Goal: Information Seeking & Learning: Find contact information

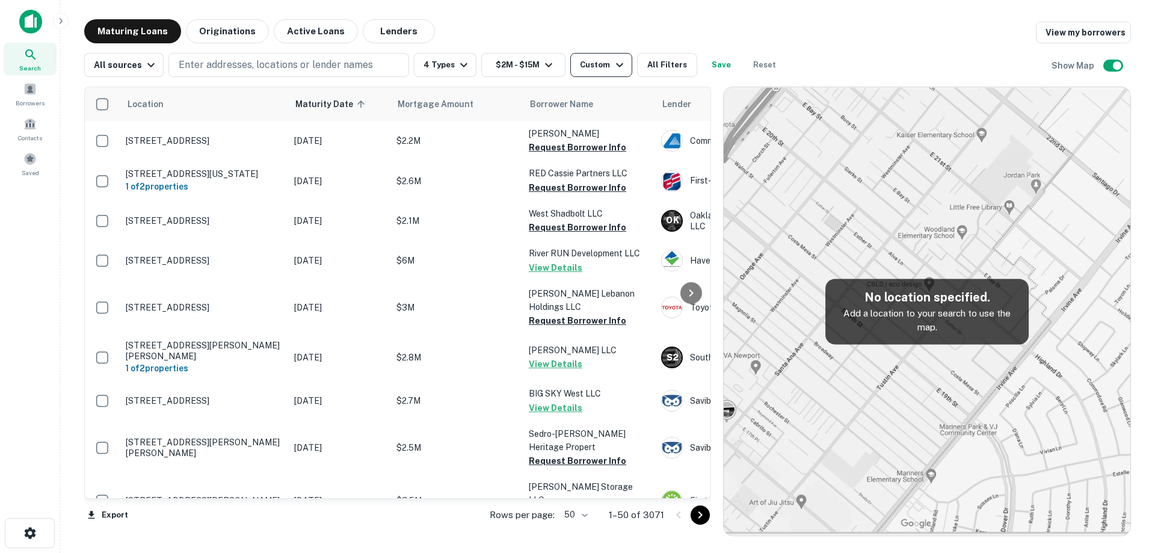
click at [580, 65] on div "Custom" at bounding box center [603, 65] width 46 height 14
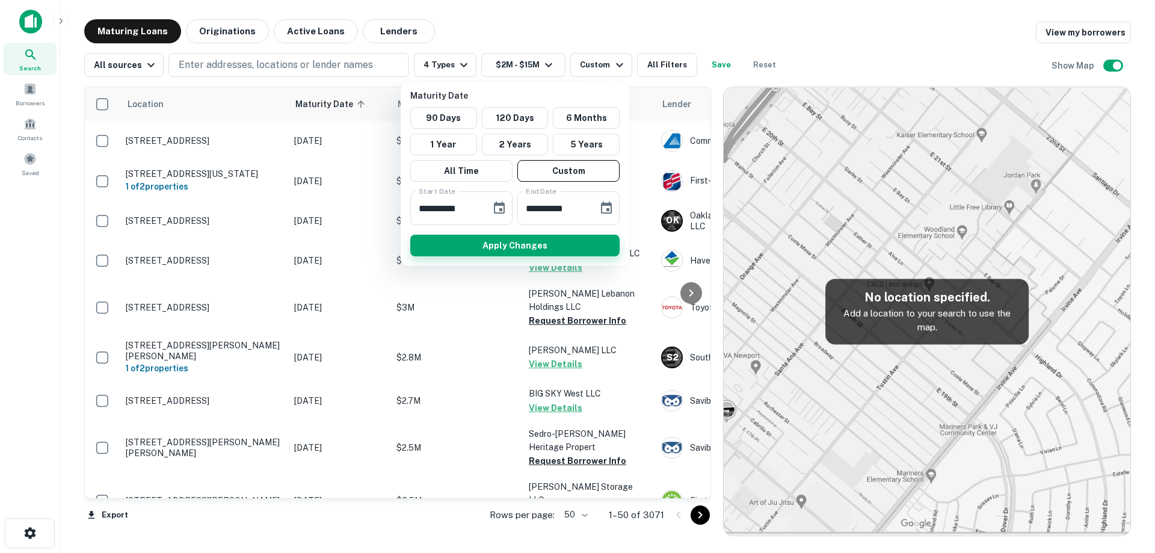
click at [504, 241] on button "Apply Changes" at bounding box center [514, 246] width 209 height 22
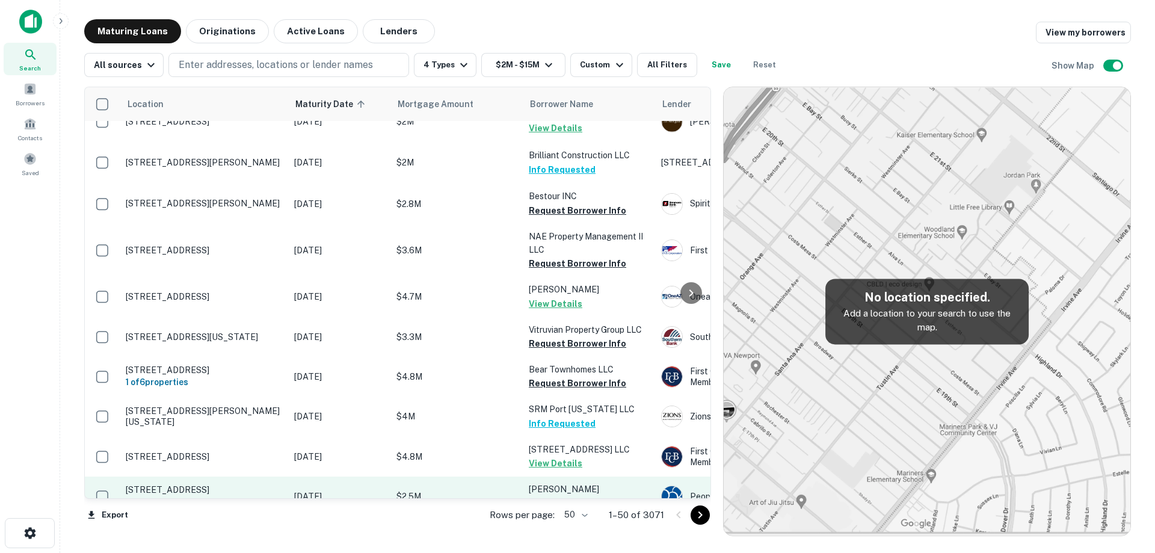
scroll to position [1773, 0]
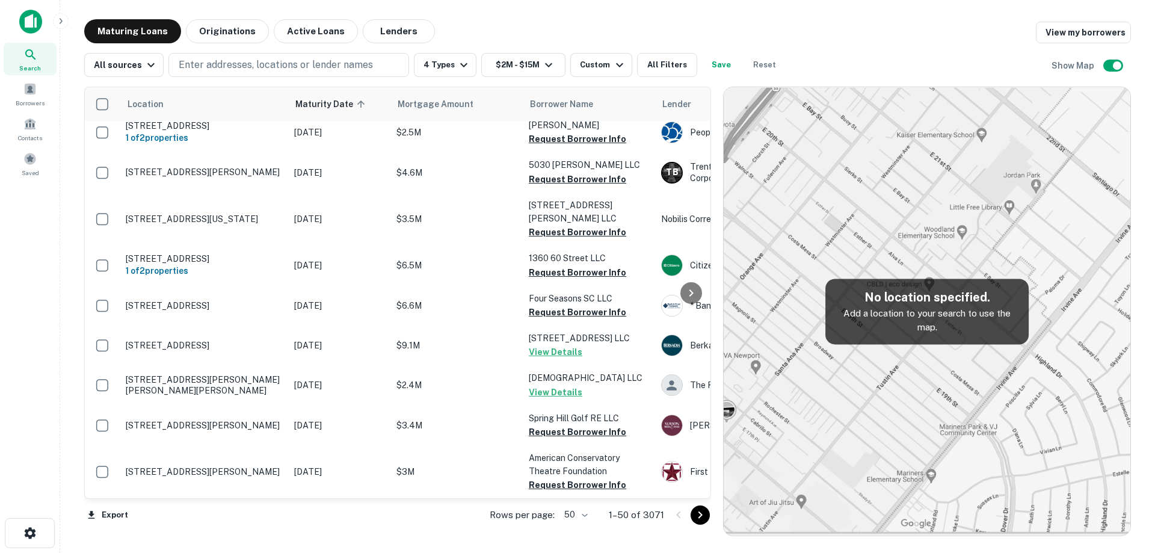
click at [585, 518] on body "Search Borrowers Contacts Saved Maturing Loans Originations Active Loans Lender…" at bounding box center [577, 276] width 1155 height 553
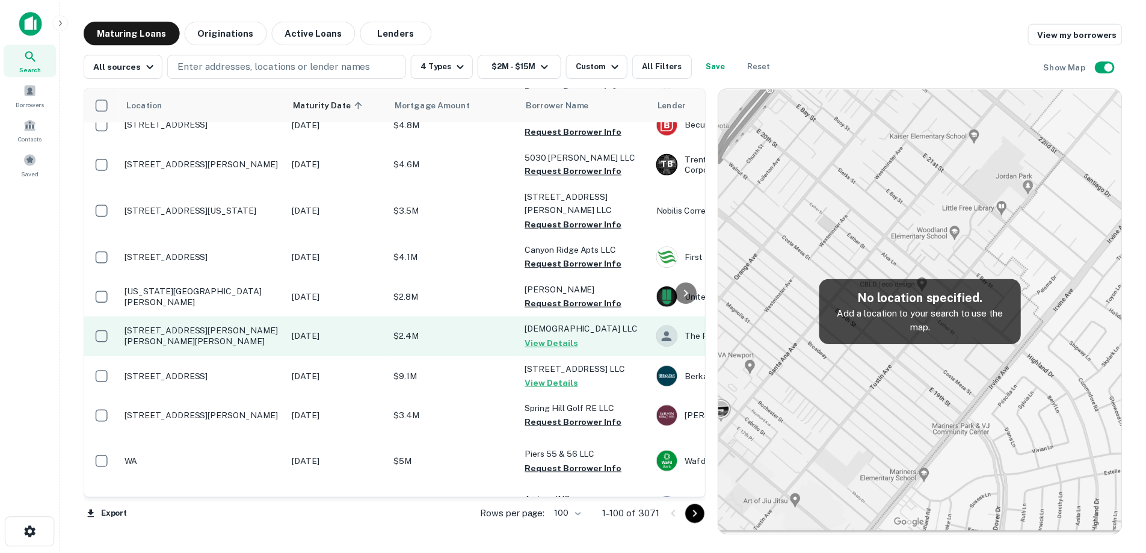
scroll to position [1833, 0]
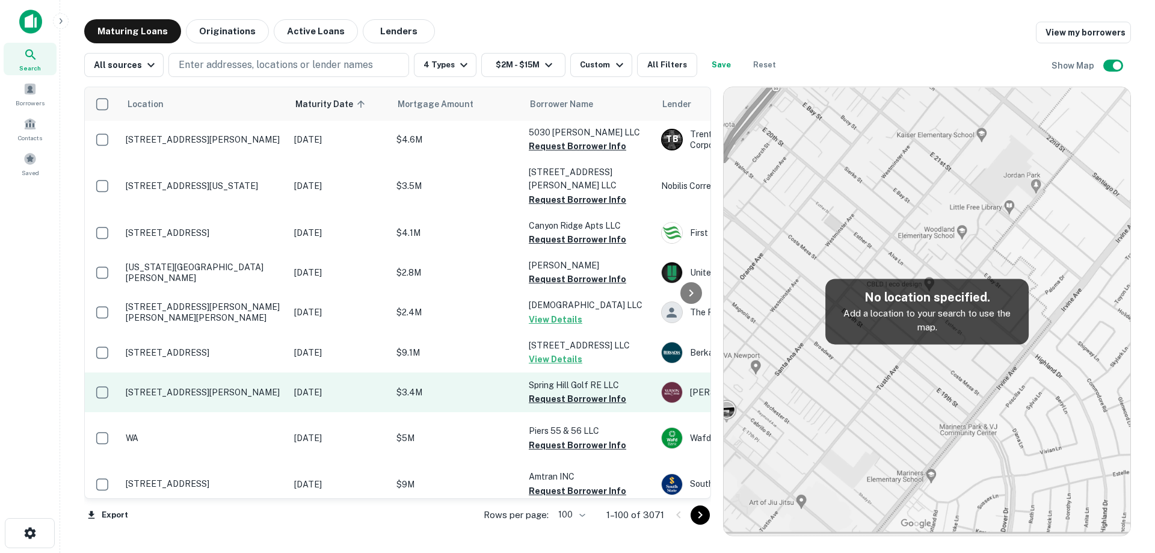
click at [316, 399] on p "[DATE]" at bounding box center [339, 392] width 90 height 13
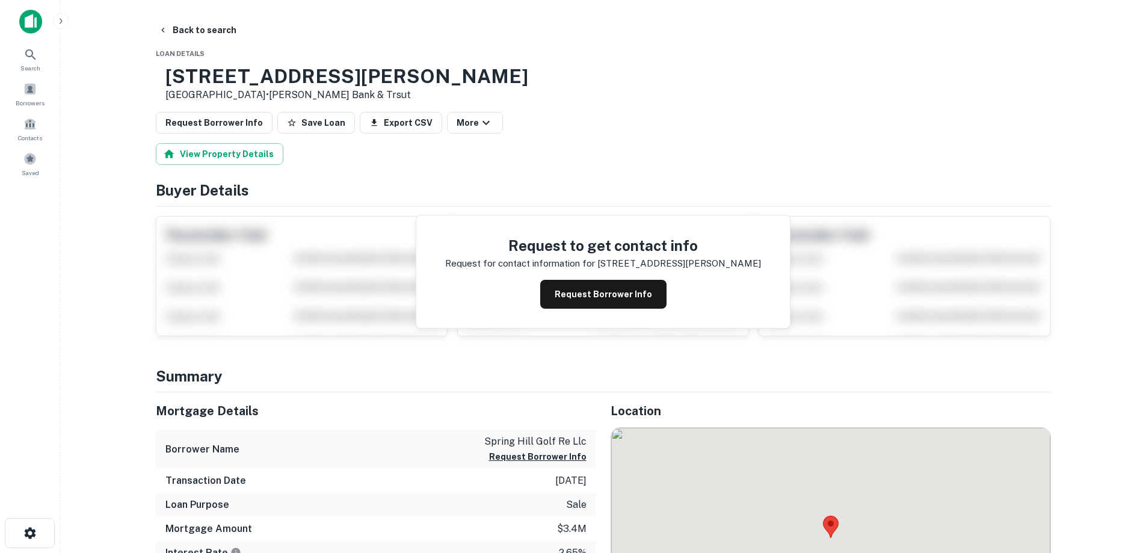
drag, startPoint x: 201, startPoint y: 75, endPoint x: 294, endPoint y: 94, distance: 95.2
click at [294, 94] on div "[STREET_ADDRESS][PERSON_NAME] • [PERSON_NAME] Bank & Trsut" at bounding box center [342, 83] width 372 height 37
drag, startPoint x: 299, startPoint y: 94, endPoint x: 203, endPoint y: 77, distance: 97.2
click at [203, 77] on div "[STREET_ADDRESS][PERSON_NAME] • [PERSON_NAME] Bank & Trsut" at bounding box center [346, 83] width 363 height 37
copy div "[STREET_ADDRESS][PERSON_NAME]"
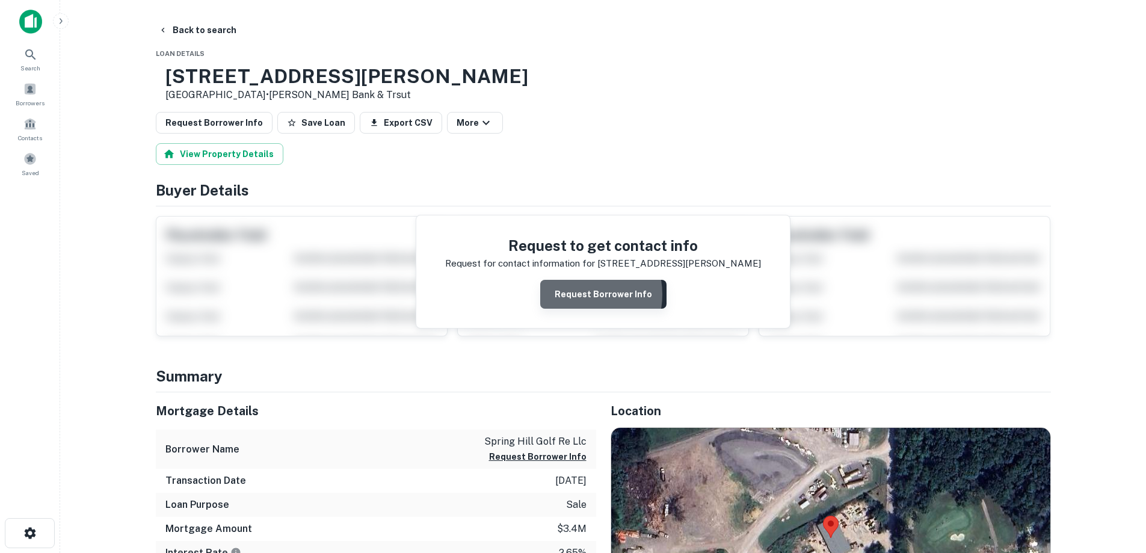
click at [576, 295] on button "Request Borrower Info" at bounding box center [603, 294] width 126 height 29
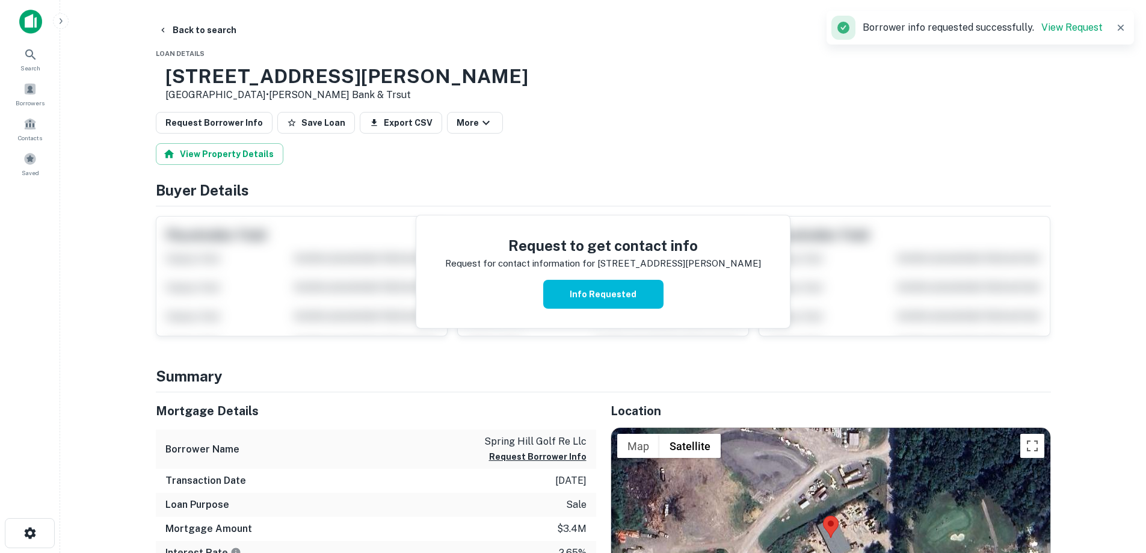
click at [259, 76] on h3 "[STREET_ADDRESS][PERSON_NAME]" at bounding box center [346, 76] width 363 height 23
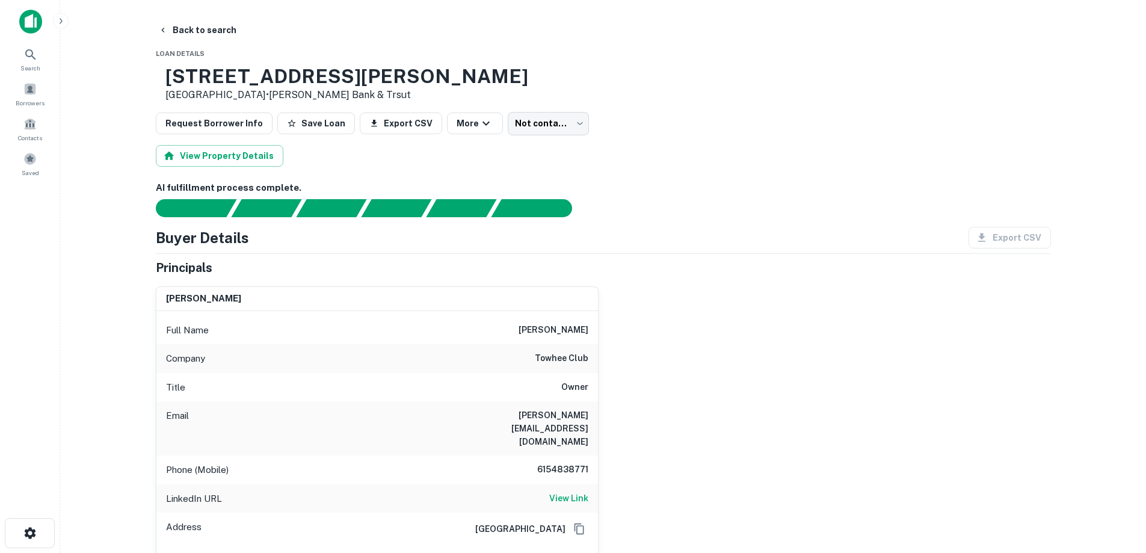
click at [557, 465] on div "Phone (Mobile) [PHONE_NUMBER]" at bounding box center [377, 469] width 442 height 29
click at [564, 464] on h6 "6154838771" at bounding box center [552, 470] width 72 height 14
click at [568, 463] on h6 "6154838771" at bounding box center [552, 470] width 72 height 14
click at [553, 360] on h6 "towhee club" at bounding box center [562, 358] width 54 height 14
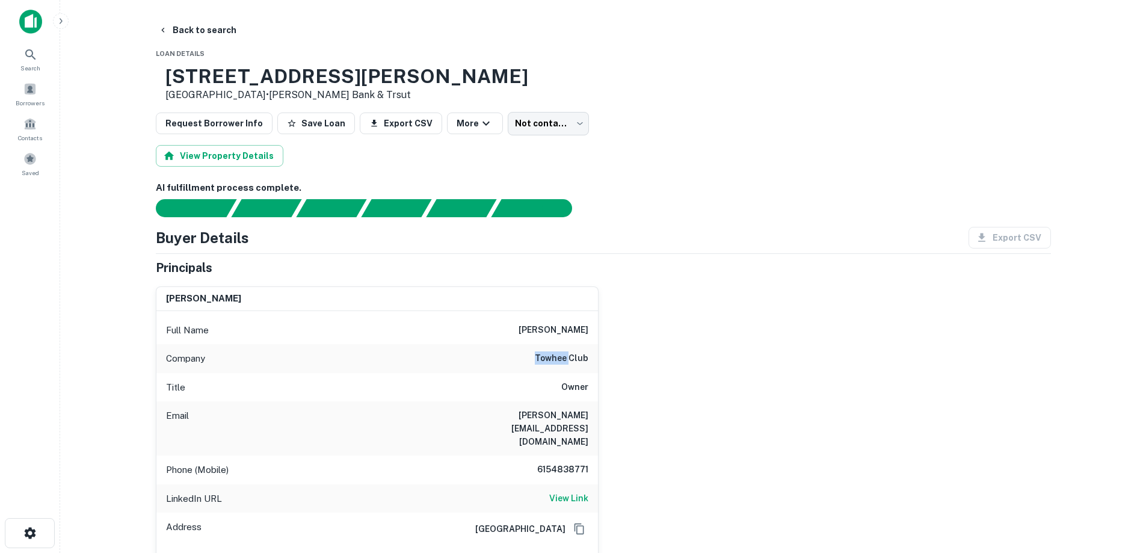
click at [553, 360] on h6 "towhee club" at bounding box center [562, 358] width 54 height 14
copy h6 "towhee club"
click at [189, 30] on button "Back to search" at bounding box center [197, 30] width 88 height 22
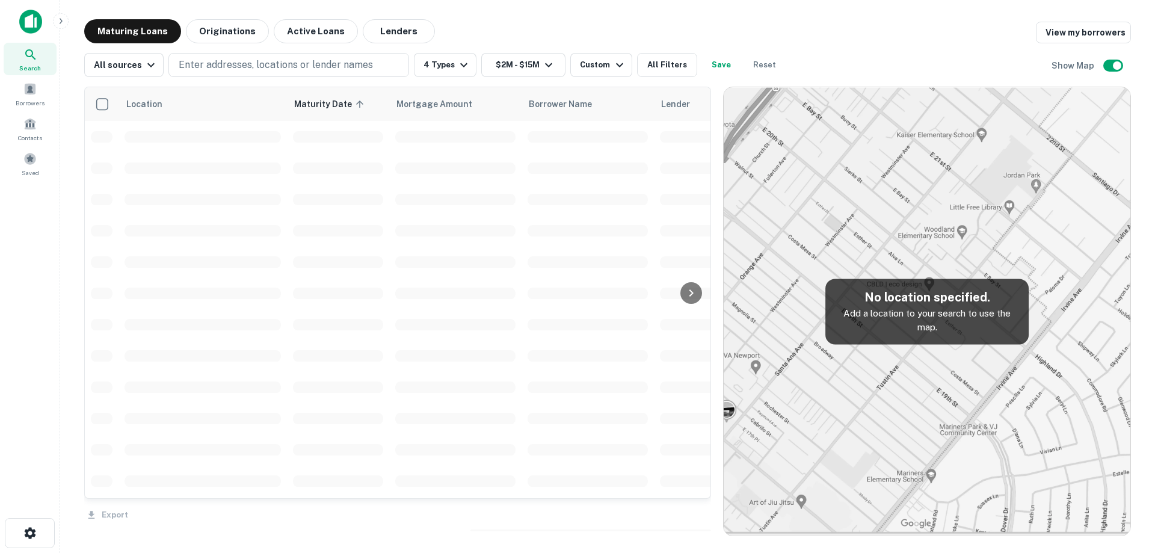
scroll to position [1833, 0]
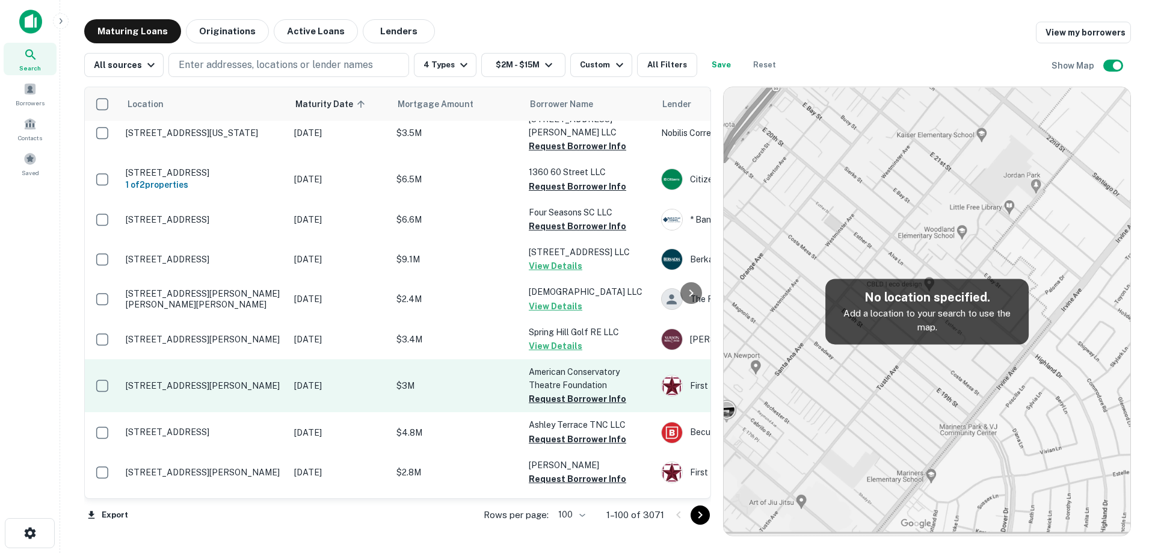
click at [274, 409] on td "[STREET_ADDRESS][PERSON_NAME]" at bounding box center [204, 385] width 168 height 53
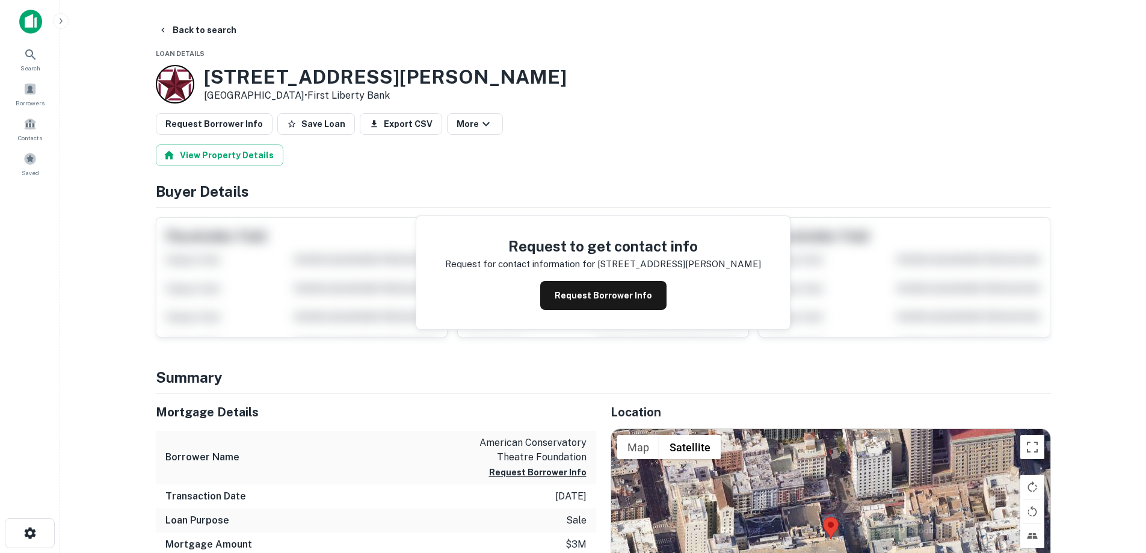
drag, startPoint x: 203, startPoint y: 78, endPoint x: 303, endPoint y: 96, distance: 101.6
click at [313, 99] on div "[STREET_ADDRESS][PERSON_NAME] • First Liberty Bank" at bounding box center [361, 84] width 411 height 38
copy div "[STREET_ADDRESS][PERSON_NAME]"
click at [174, 24] on button "Back to search" at bounding box center [197, 30] width 88 height 22
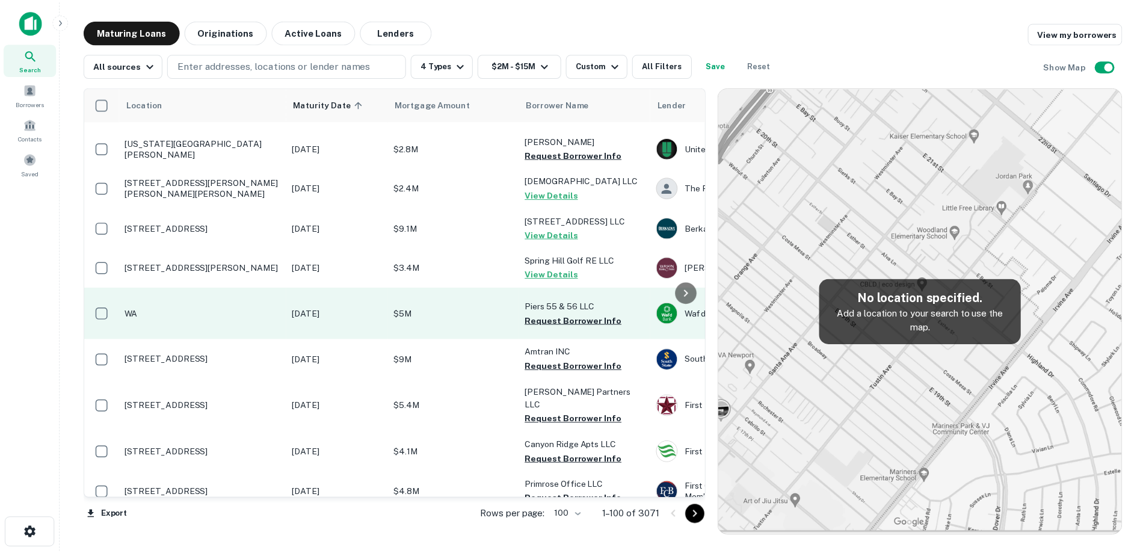
scroll to position [1960, 0]
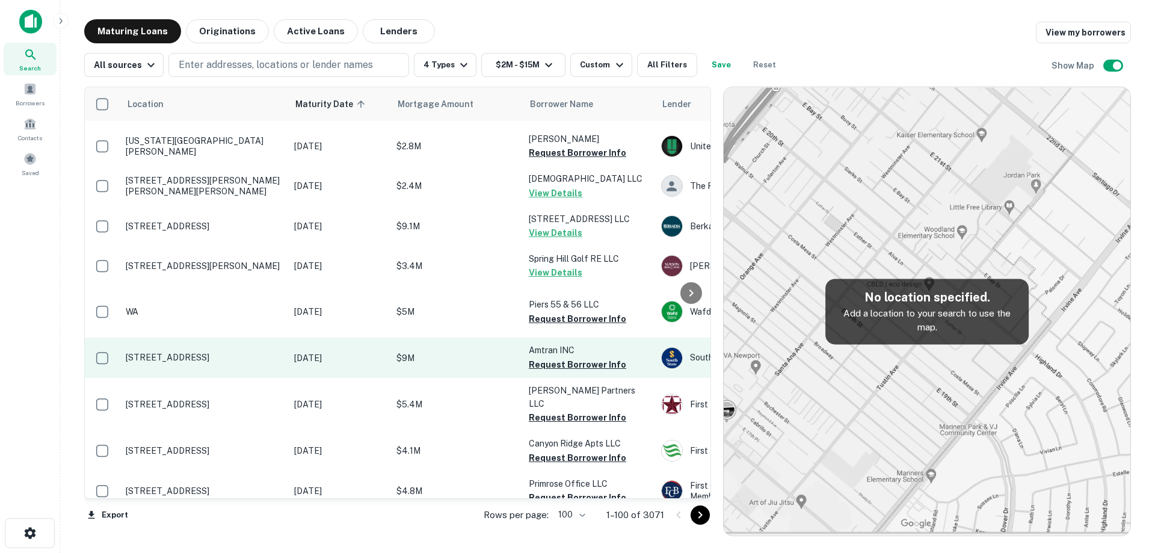
click at [282, 377] on td "[STREET_ADDRESS]" at bounding box center [204, 357] width 168 height 40
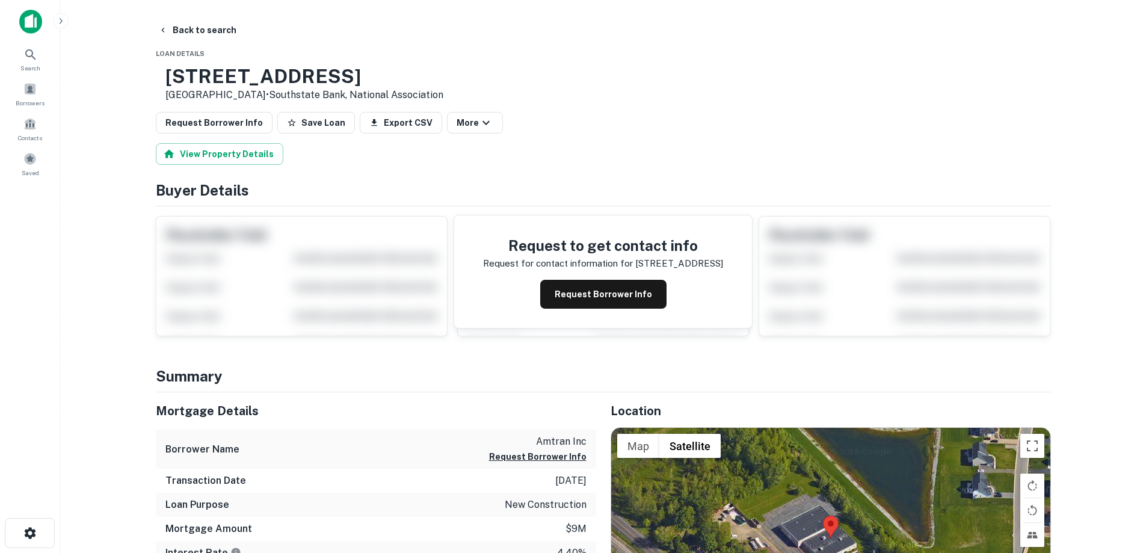
drag, startPoint x: 203, startPoint y: 73, endPoint x: 290, endPoint y: 93, distance: 89.6
click at [290, 93] on div "[STREET_ADDRESS] • Southstate Bank, National Association" at bounding box center [300, 83] width 288 height 37
copy div "[STREET_ADDRESS]"
click at [621, 295] on button "Request Borrower Info" at bounding box center [603, 294] width 126 height 29
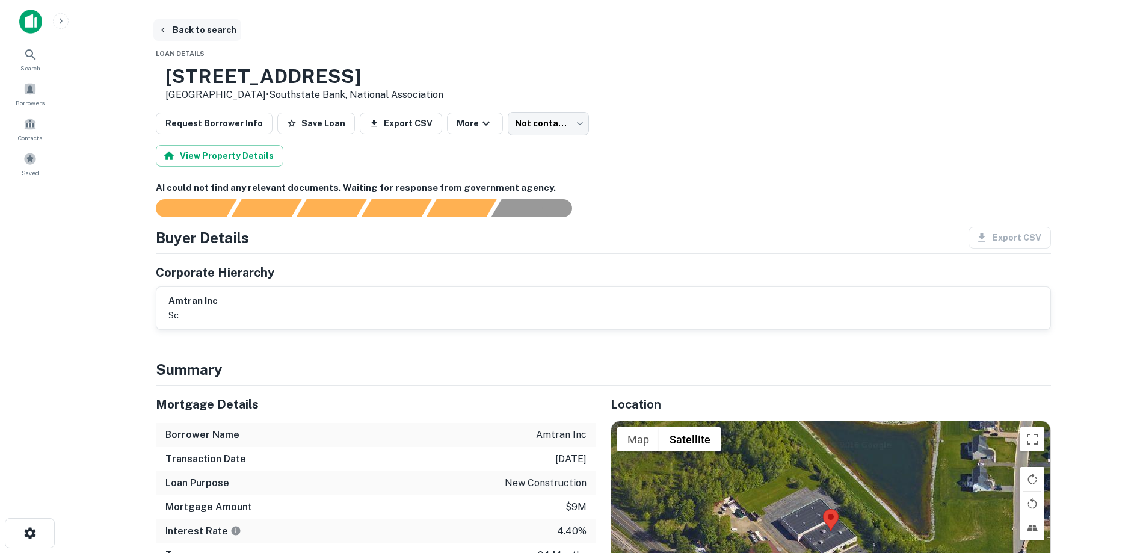
click at [208, 22] on button "Back to search" at bounding box center [197, 30] width 88 height 22
drag, startPoint x: 209, startPoint y: 22, endPoint x: 285, endPoint y: 16, distance: 76.1
click at [215, 23] on button "Back to search" at bounding box center [197, 30] width 88 height 22
click at [211, 34] on button "Back to search" at bounding box center [197, 30] width 88 height 22
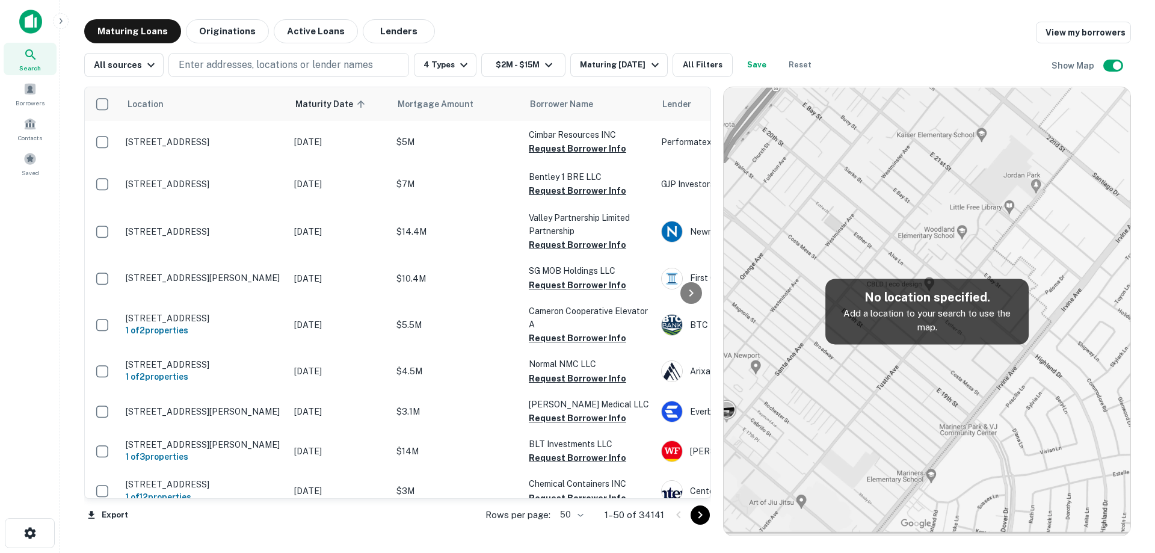
scroll to position [1924, 0]
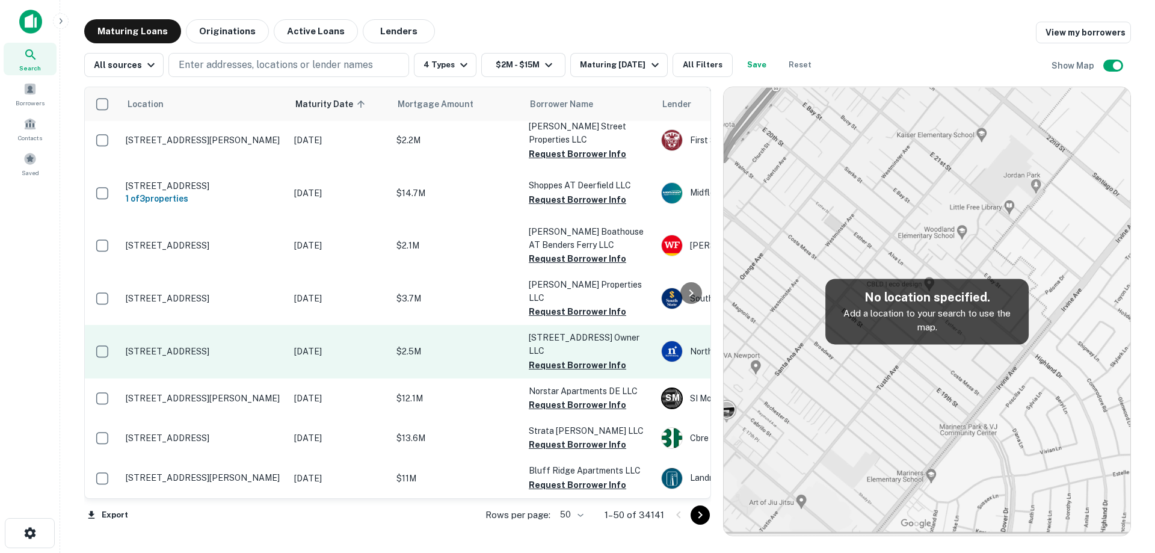
click at [312, 355] on p "[DATE]" at bounding box center [339, 351] width 90 height 13
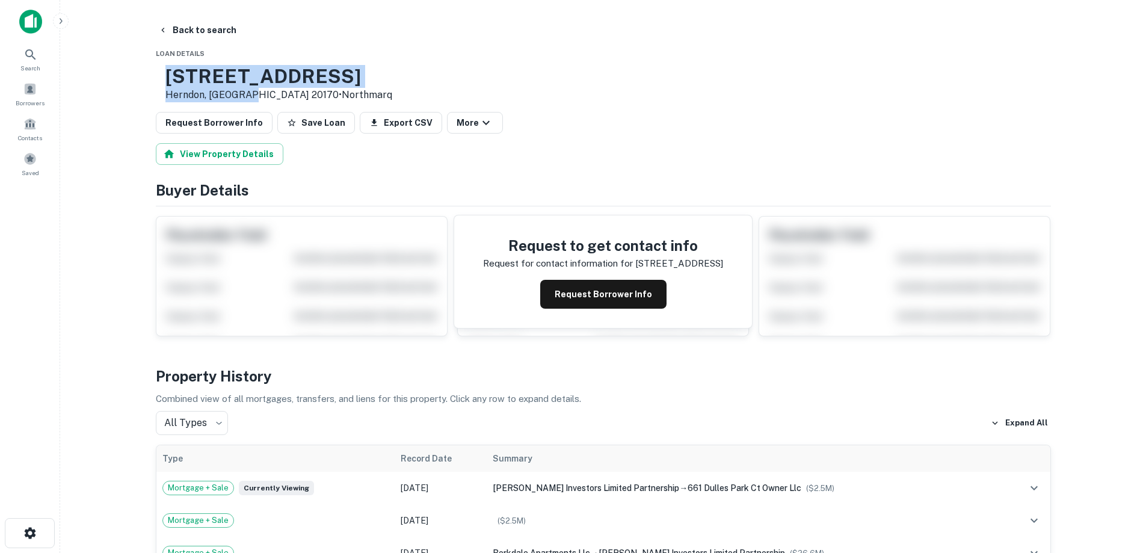
drag, startPoint x: 203, startPoint y: 70, endPoint x: 286, endPoint y: 94, distance: 85.7
click at [286, 94] on div "[STREET_ADDRESS] • [GEOGRAPHIC_DATA]" at bounding box center [278, 83] width 227 height 37
click at [206, 25] on button "Back to search" at bounding box center [197, 30] width 88 height 22
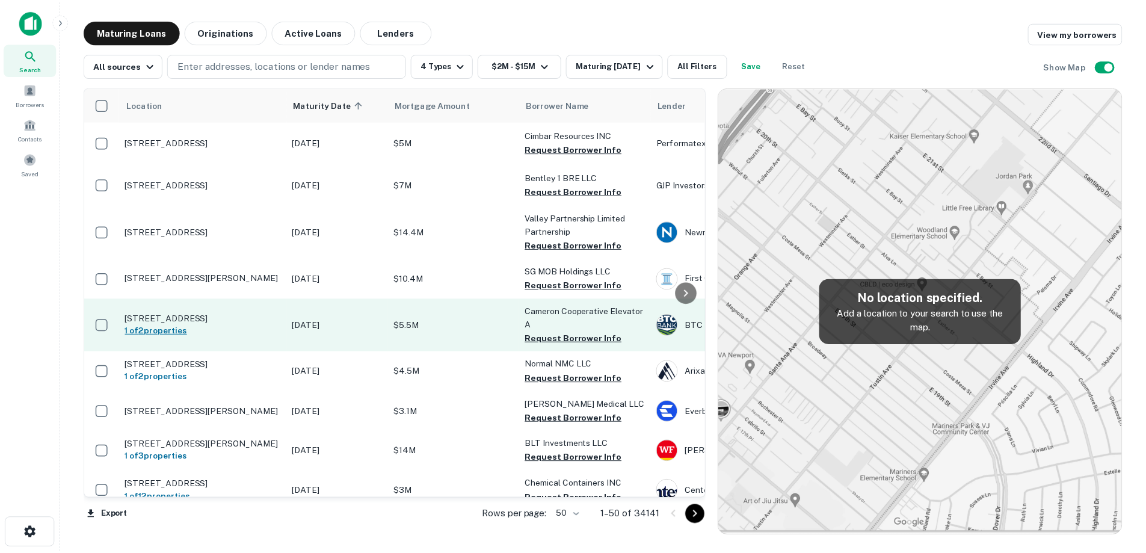
scroll to position [1924, 0]
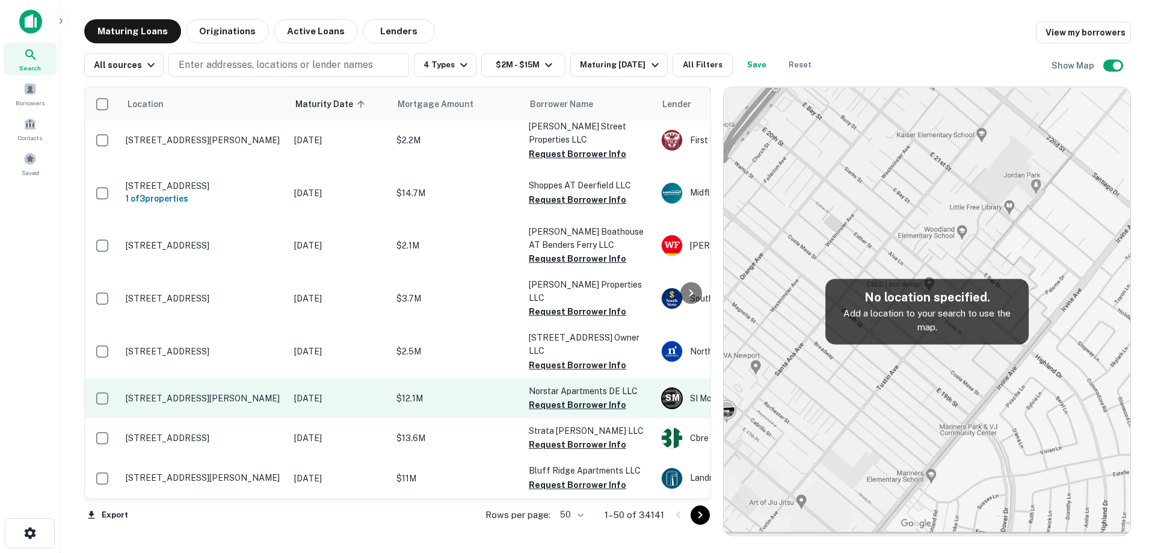
click at [269, 393] on p "[STREET_ADDRESS][PERSON_NAME]" at bounding box center [204, 398] width 156 height 11
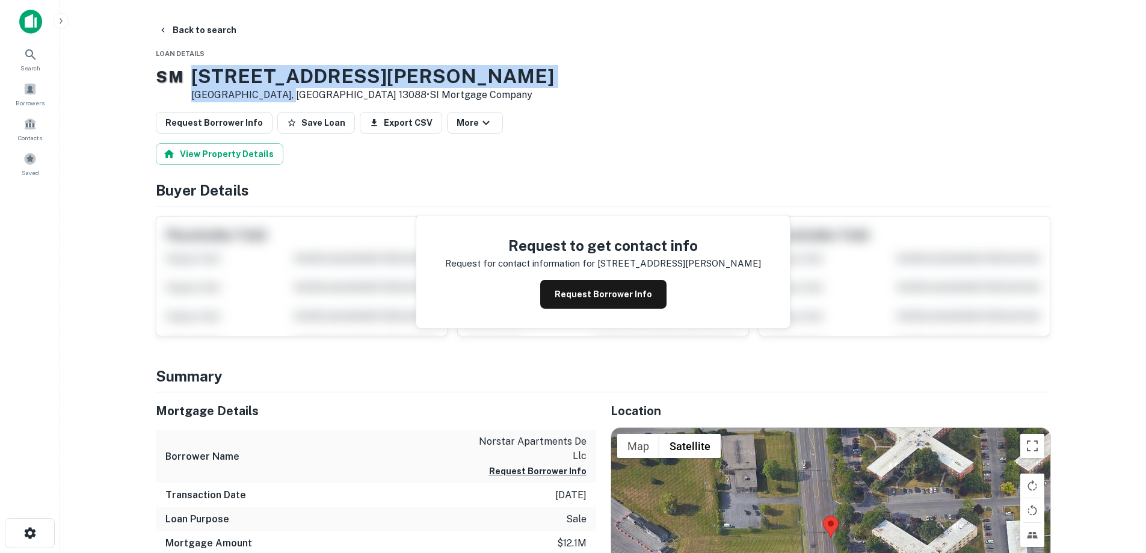
drag, startPoint x: 206, startPoint y: 75, endPoint x: 292, endPoint y: 96, distance: 89.1
click at [292, 96] on div "[STREET_ADDRESS][PERSON_NAME] • SI Mortgage Company" at bounding box center [372, 83] width 363 height 37
copy div "[STREET_ADDRESS][PERSON_NAME]"
click at [570, 298] on button "Request Borrower Info" at bounding box center [603, 294] width 126 height 29
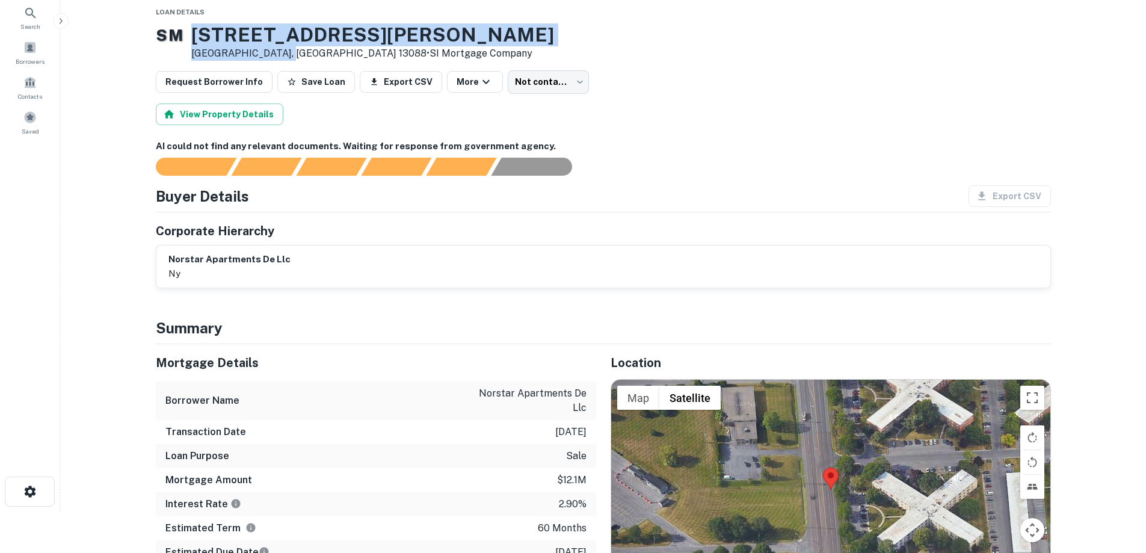
scroll to position [60, 0]
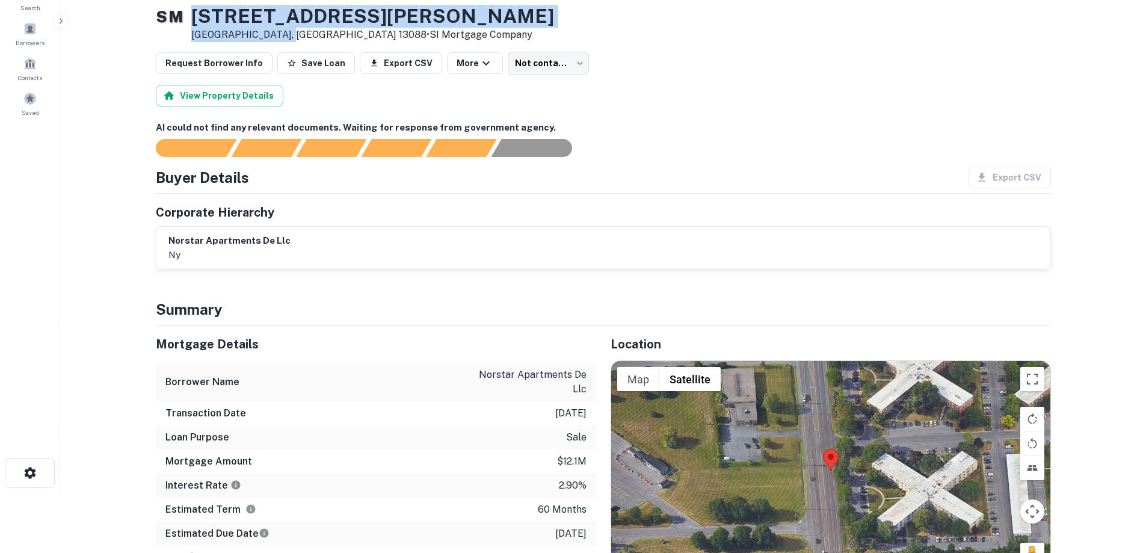
drag, startPoint x: 471, startPoint y: 381, endPoint x: 587, endPoint y: 531, distance: 190.0
click at [587, 531] on div "Mortgage Details Borrower Name norstar apartments de llc Transaction Date [DATE…" at bounding box center [376, 447] width 440 height 244
click at [588, 532] on div "Estimated Due Date [DATE]" at bounding box center [376, 534] width 440 height 24
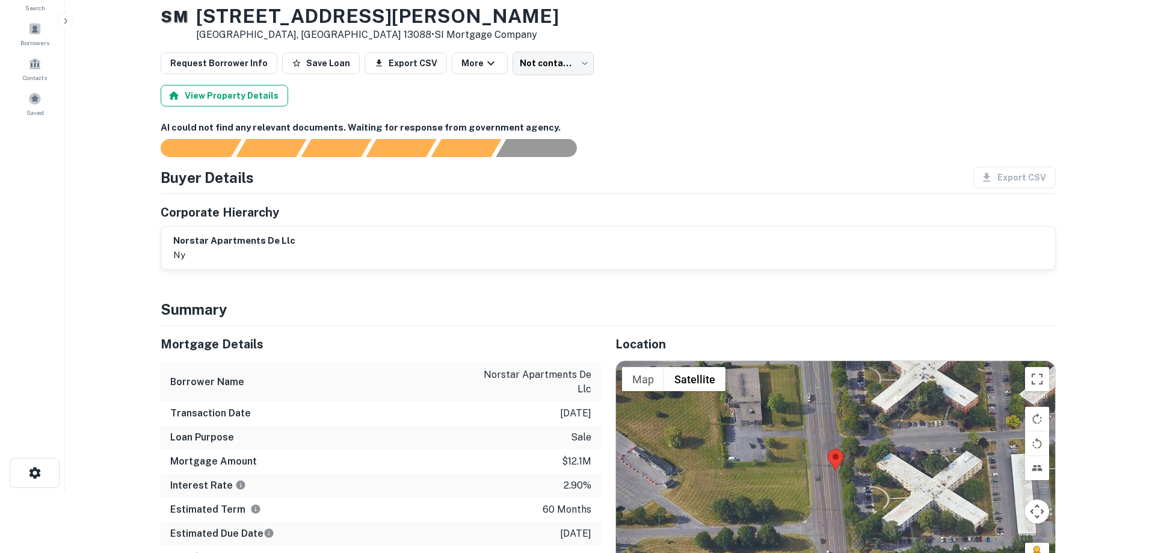
scroll to position [0, 0]
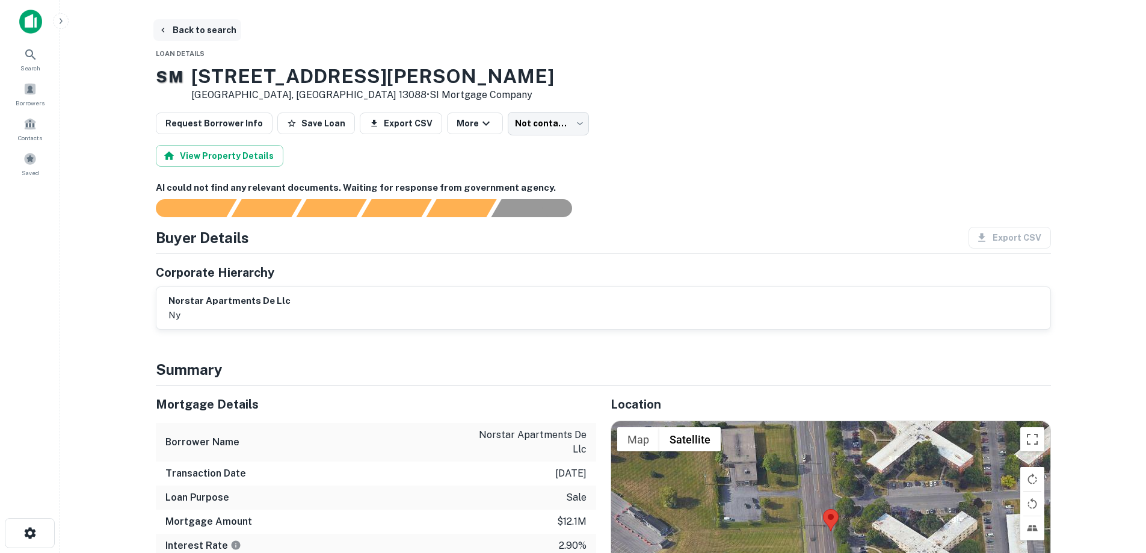
click at [195, 40] on button "Back to search" at bounding box center [197, 30] width 88 height 22
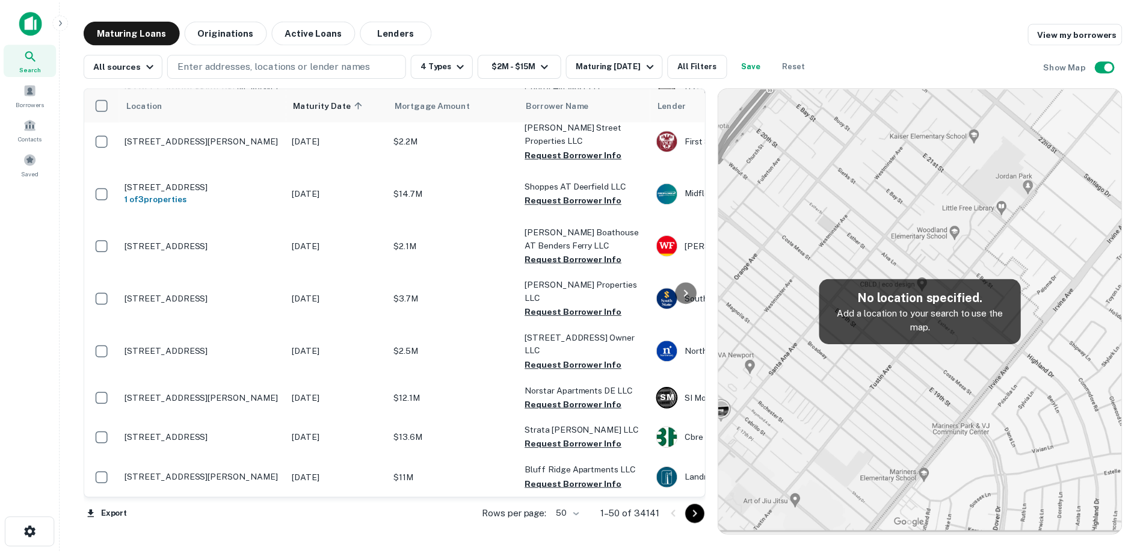
scroll to position [1924, 0]
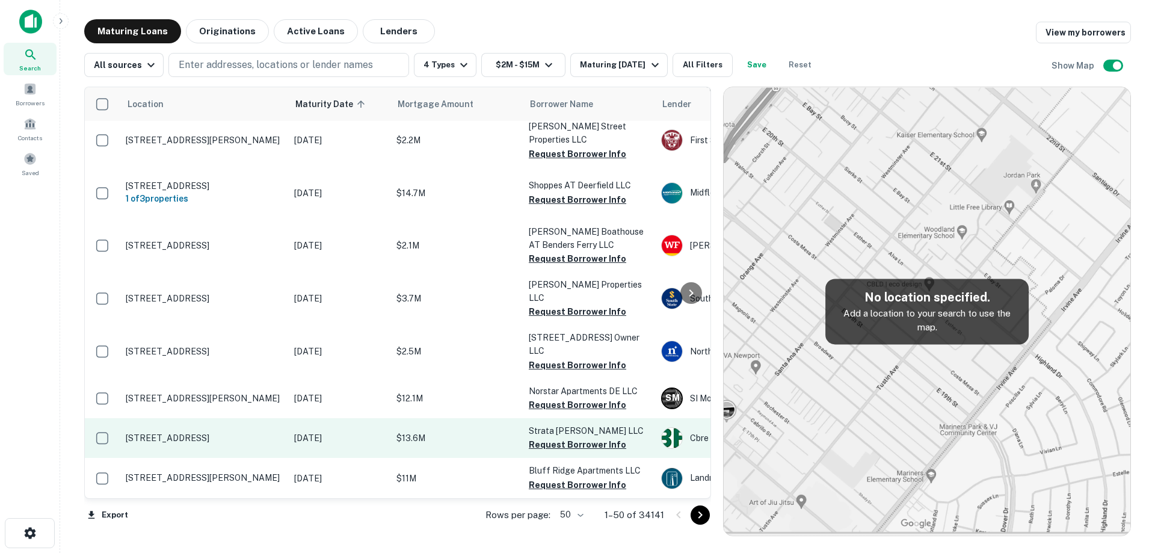
click at [265, 422] on td "[STREET_ADDRESS]" at bounding box center [204, 438] width 168 height 40
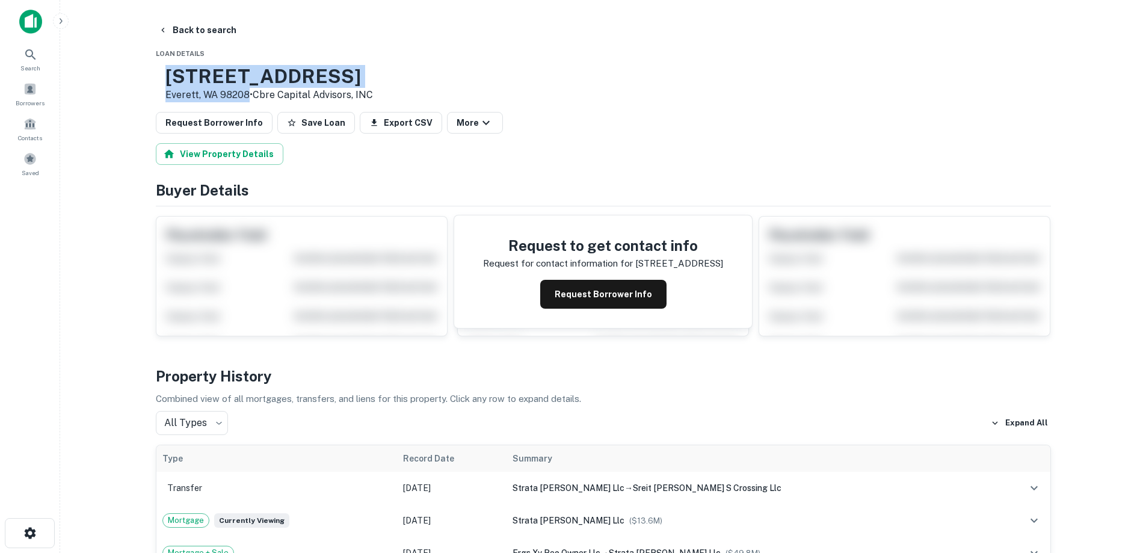
drag, startPoint x: 256, startPoint y: 79, endPoint x: 286, endPoint y: 95, distance: 34.2
click at [286, 95] on div "[STREET_ADDRESS] • Cbre Capital Advisors, INC" at bounding box center [269, 83] width 208 height 37
click at [583, 287] on button "Request Borrower Info" at bounding box center [603, 294] width 126 height 29
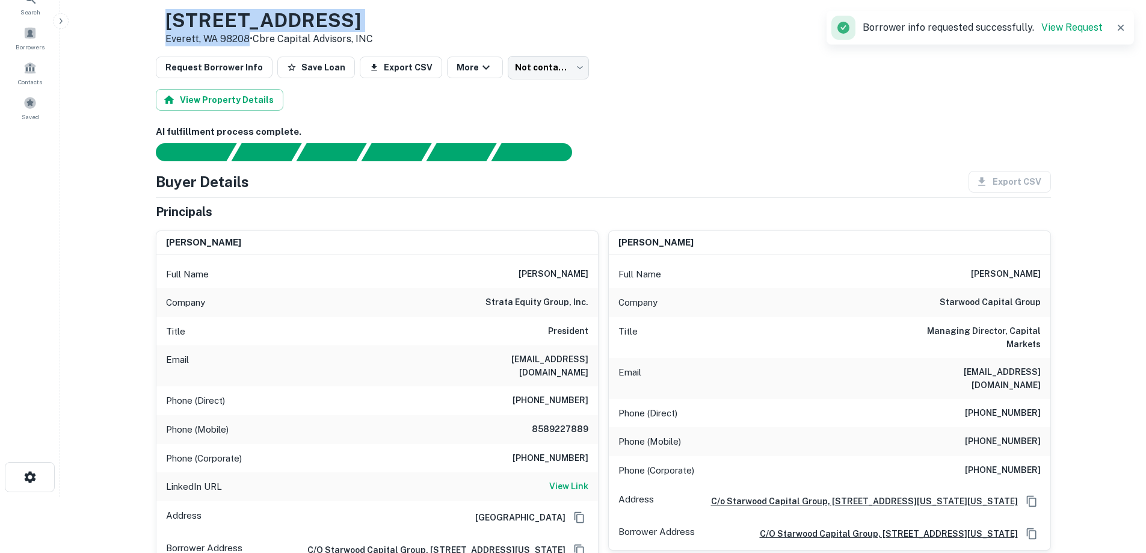
scroll to position [60, 0]
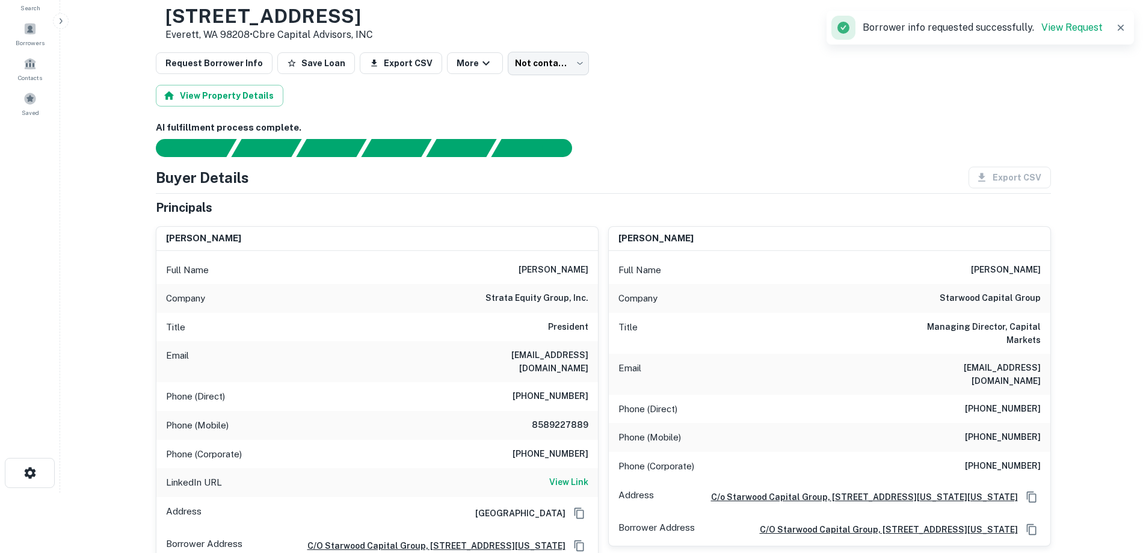
click at [549, 283] on div "Full Name [PERSON_NAME]" at bounding box center [377, 270] width 442 height 29
click at [546, 304] on h6 "strata equity group, inc." at bounding box center [536, 298] width 103 height 14
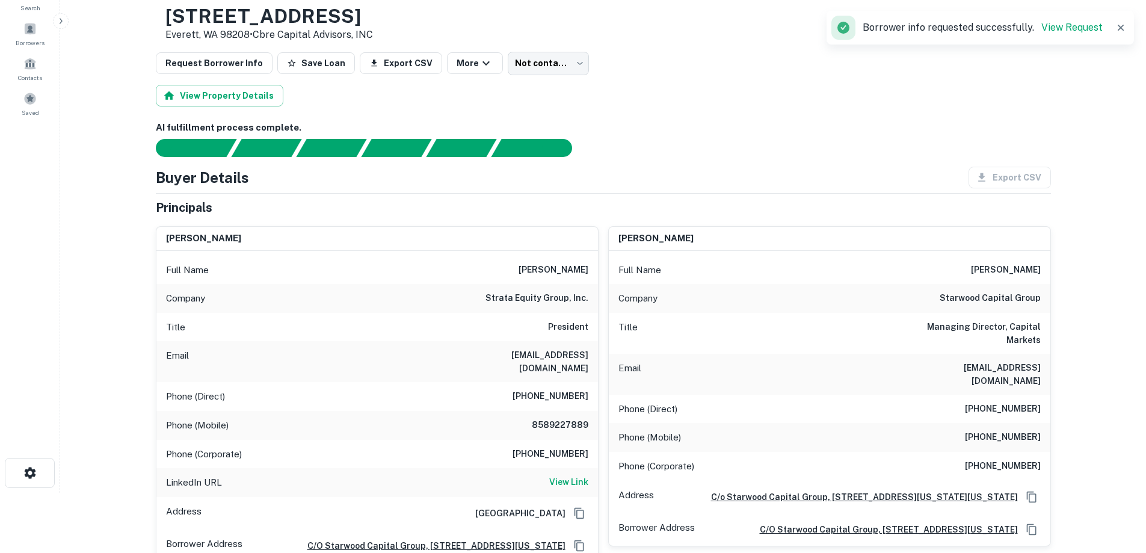
click at [540, 304] on h6 "strata equity group, inc." at bounding box center [536, 298] width 103 height 14
copy h6 "strata equity group, inc."
click at [432, 259] on div "Full Name [PERSON_NAME]" at bounding box center [377, 270] width 442 height 29
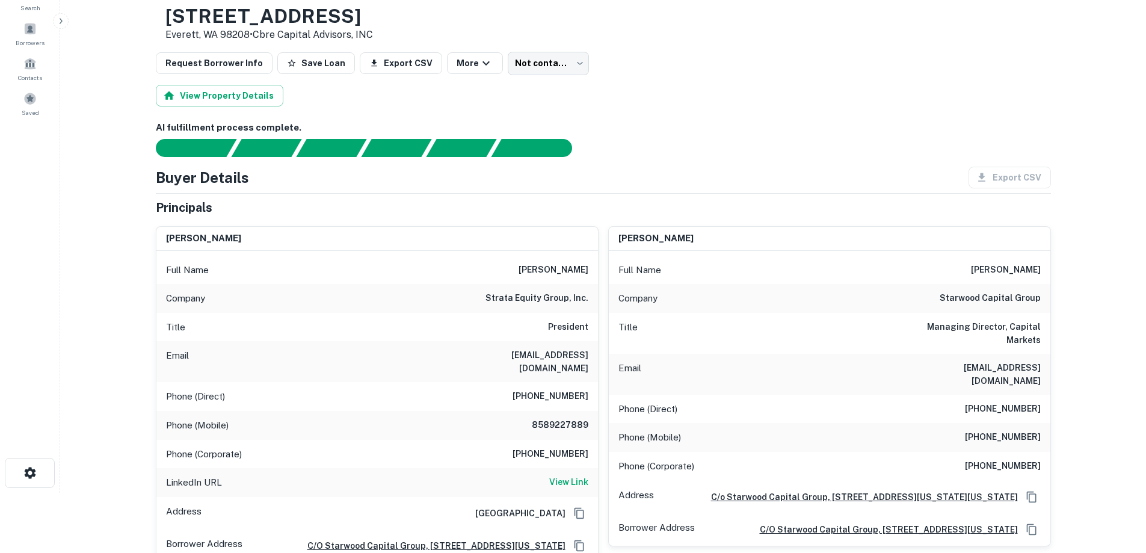
click at [549, 418] on h6 "8589227889" at bounding box center [552, 425] width 72 height 14
click at [542, 418] on h6 "8589227889" at bounding box center [552, 425] width 72 height 14
click at [538, 420] on h6 "8589227889" at bounding box center [552, 425] width 72 height 14
click at [541, 419] on h6 "8589227889" at bounding box center [552, 425] width 72 height 14
click at [552, 418] on h6 "8589227889" at bounding box center [552, 425] width 72 height 14
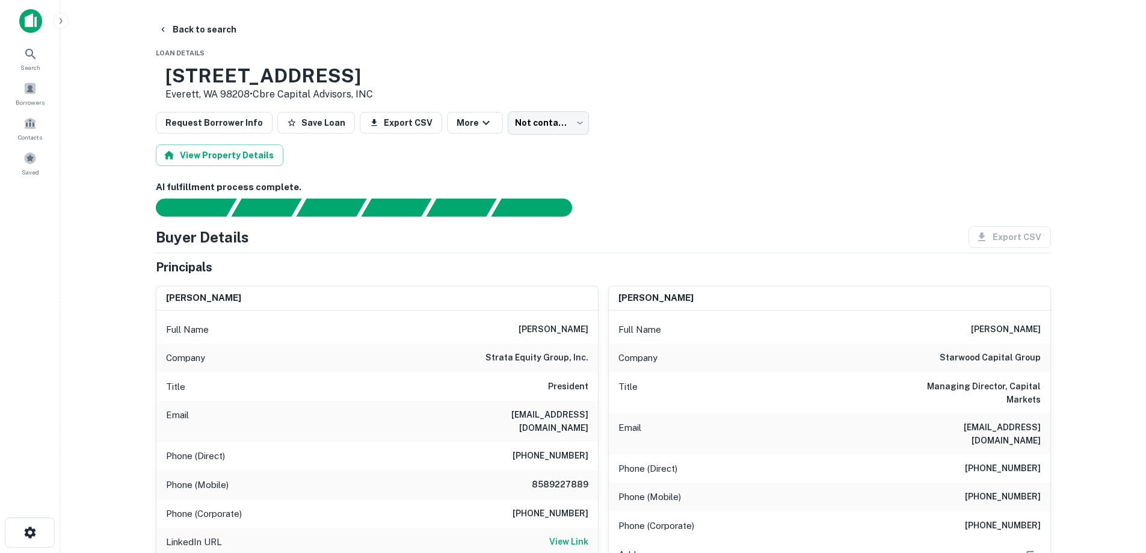
scroll to position [0, 0]
drag, startPoint x: 201, startPoint y: 76, endPoint x: 288, endPoint y: 94, distance: 88.4
click at [288, 95] on div "[STREET_ADDRESS] • Cbre Capital Advisors, INC" at bounding box center [264, 83] width 217 height 37
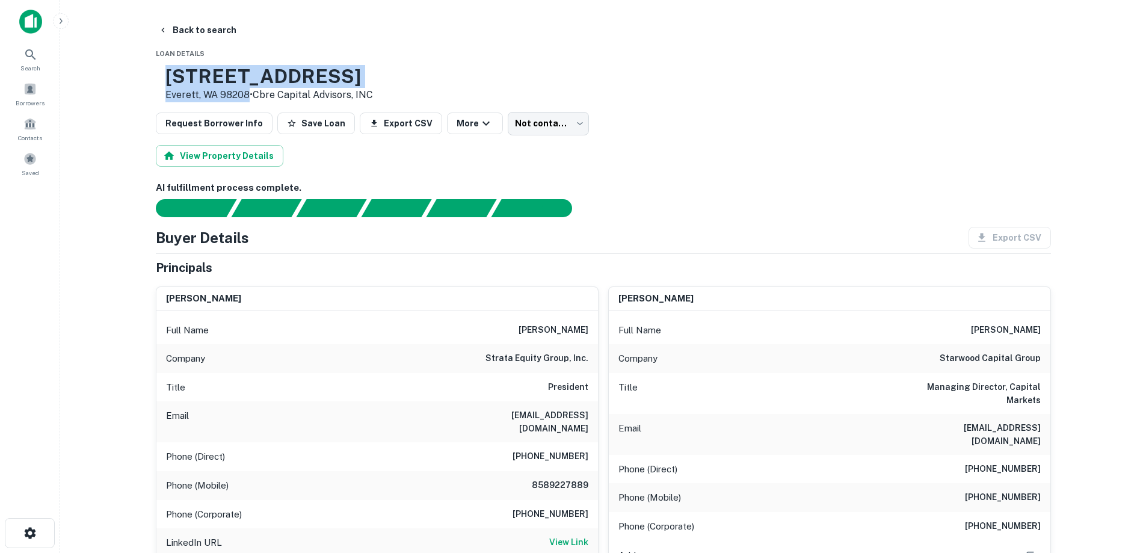
click at [287, 94] on p "Everett, WA 98208 • Cbre Capital Advisors, INC" at bounding box center [269, 95] width 208 height 14
drag, startPoint x: 206, startPoint y: 75, endPoint x: 285, endPoint y: 96, distance: 81.1
click at [285, 96] on div "[STREET_ADDRESS] • Cbre Capital Advisors, INC" at bounding box center [269, 83] width 208 height 37
click at [285, 95] on p "Everett, WA 98208 • Cbre Capital Advisors, INC" at bounding box center [269, 95] width 208 height 14
click at [553, 325] on h6 "[PERSON_NAME]" at bounding box center [554, 330] width 70 height 14
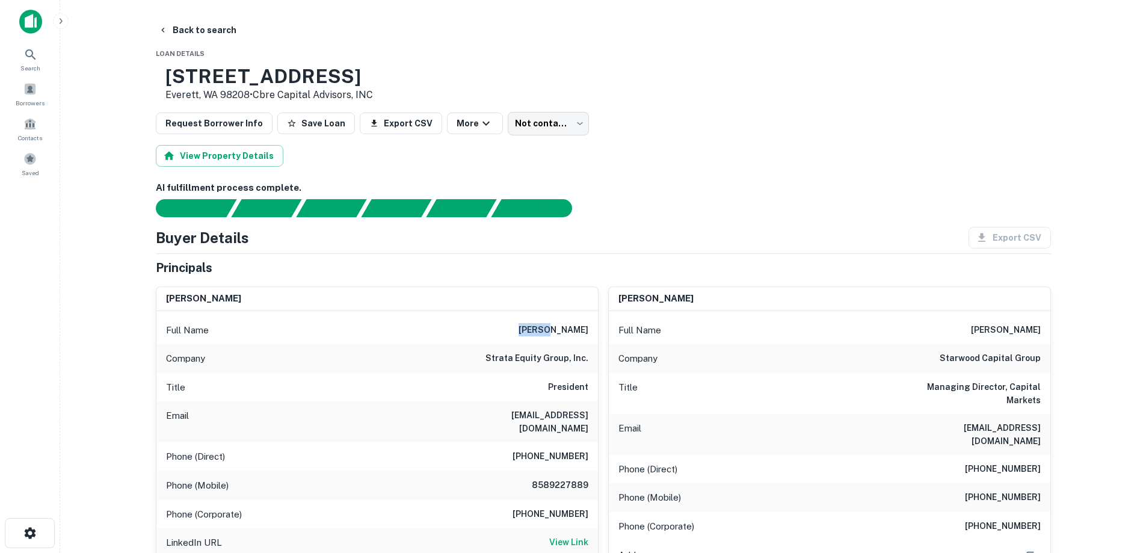
click at [553, 325] on h6 "[PERSON_NAME]" at bounding box center [554, 330] width 70 height 14
copy h6 "[PERSON_NAME]"
